Goal: Task Accomplishment & Management: Complete application form

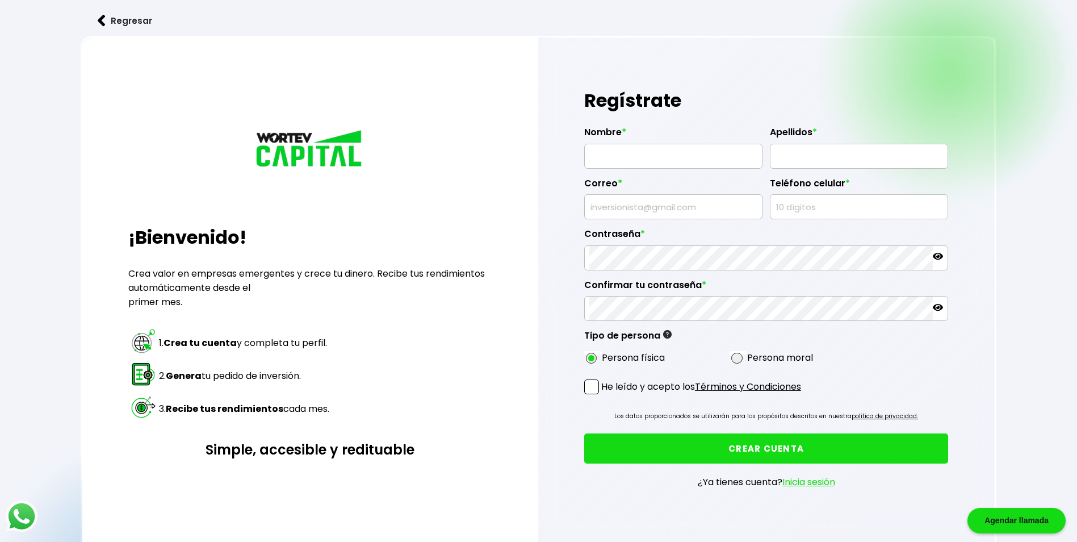
click at [104, 18] on img at bounding box center [102, 21] width 8 height 12
